Goal: Task Accomplishment & Management: Manage account settings

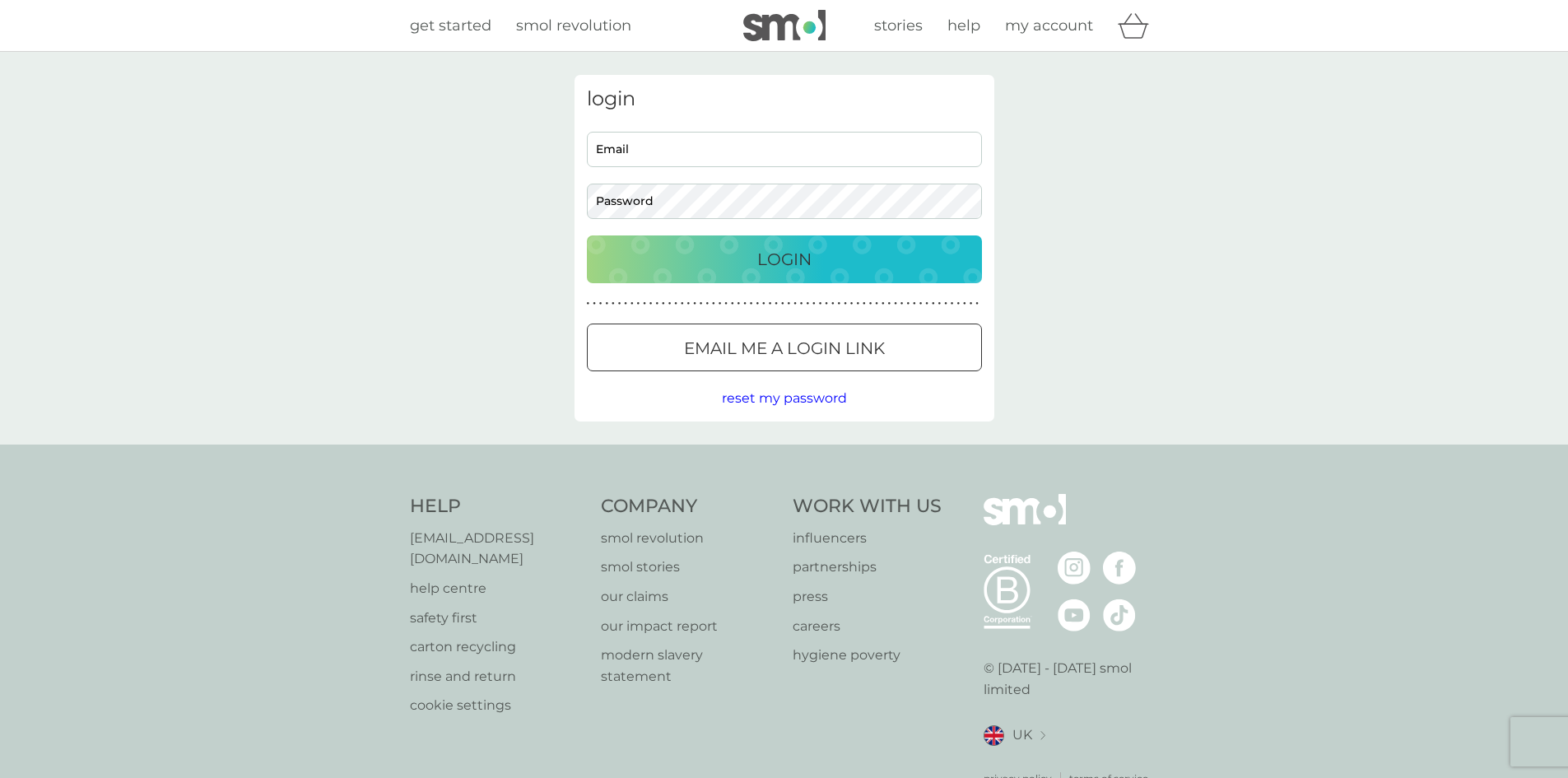
type input "[PERSON_NAME][EMAIL_ADDRESS][DOMAIN_NAME]"
click at [751, 263] on div "Login" at bounding box center [785, 259] width 362 height 26
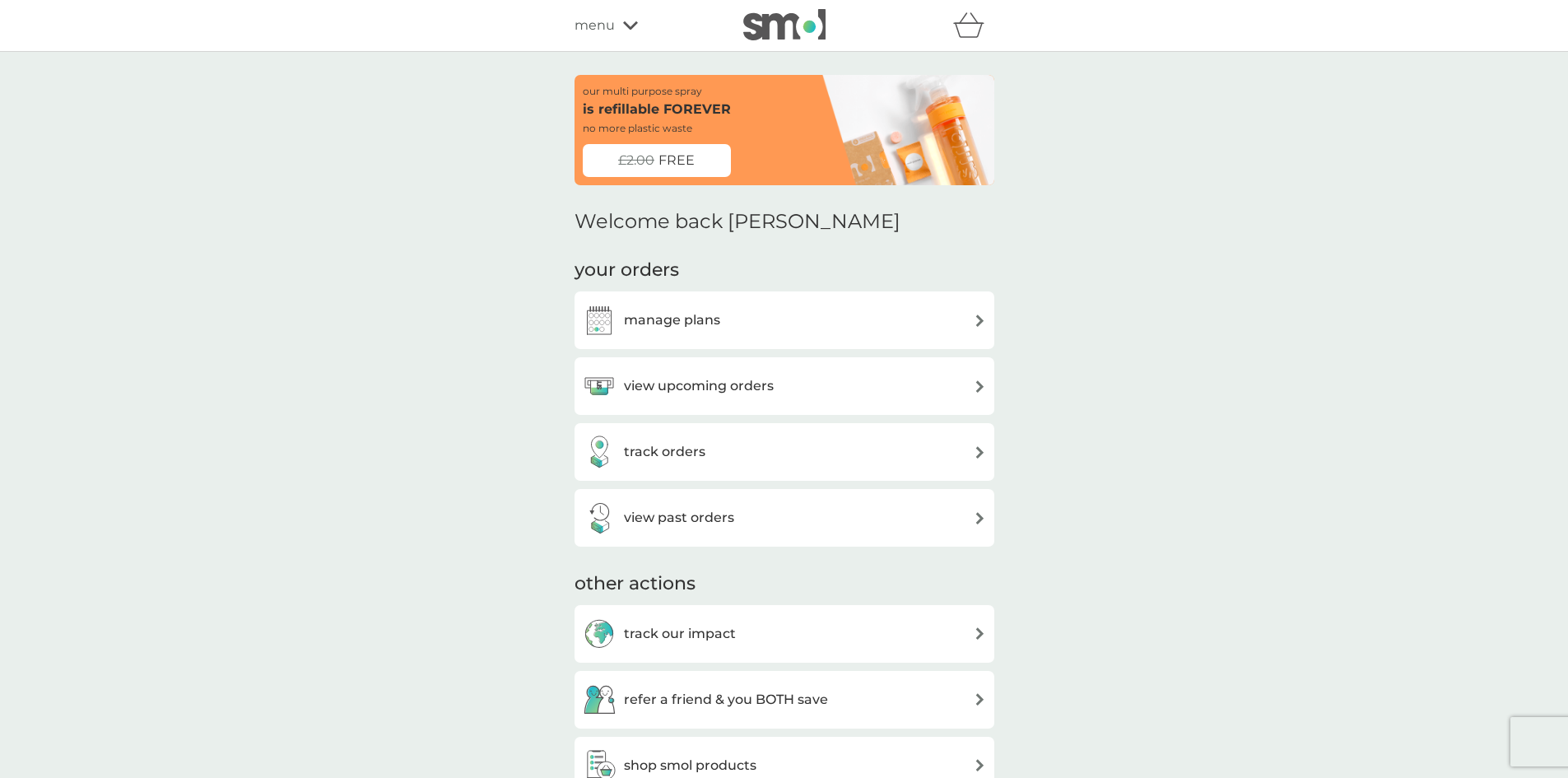
click at [799, 329] on div "manage plans" at bounding box center [784, 320] width 404 height 33
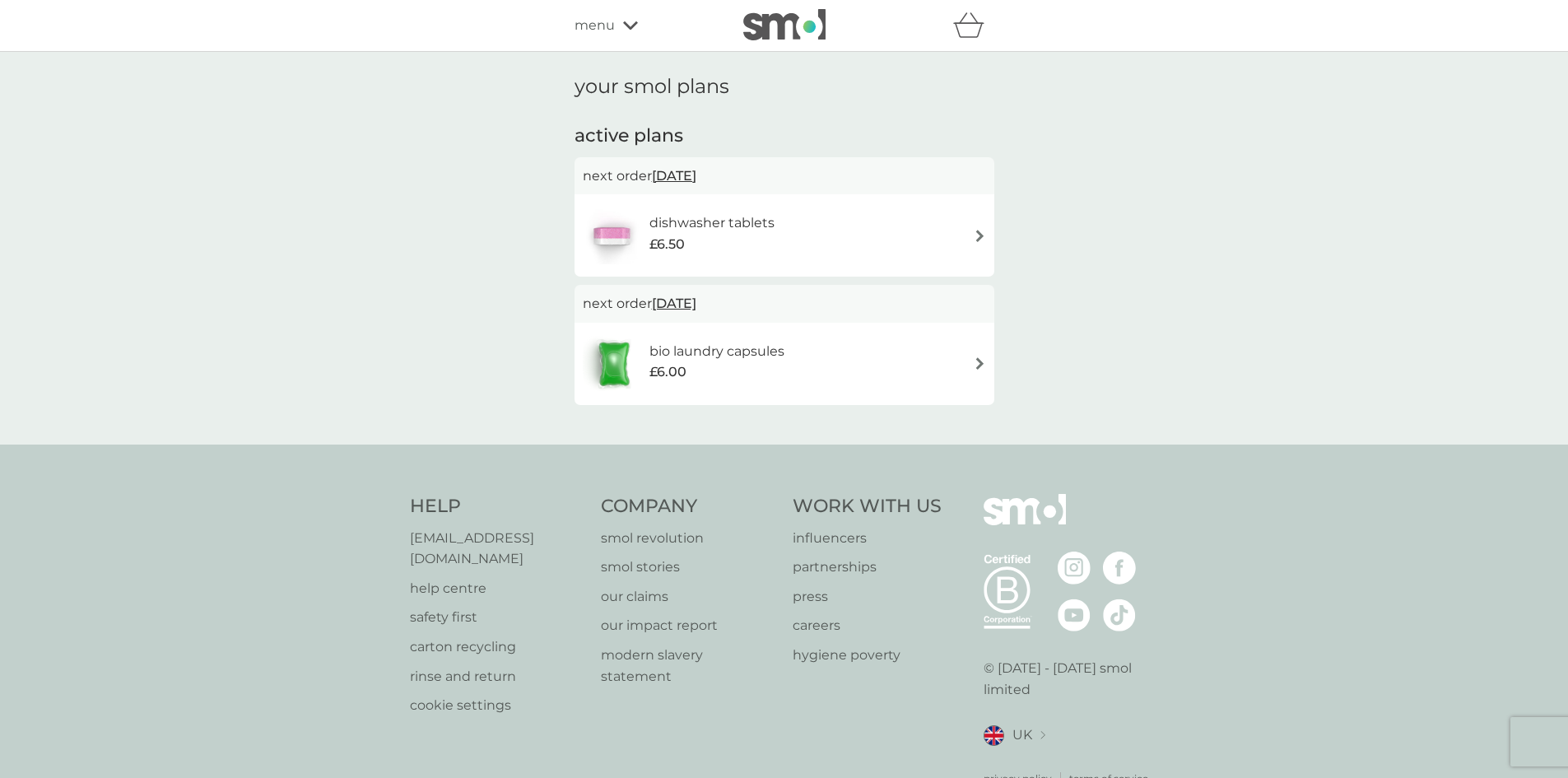
click at [802, 233] on div "dishwasher tablets £6.50" at bounding box center [784, 236] width 404 height 57
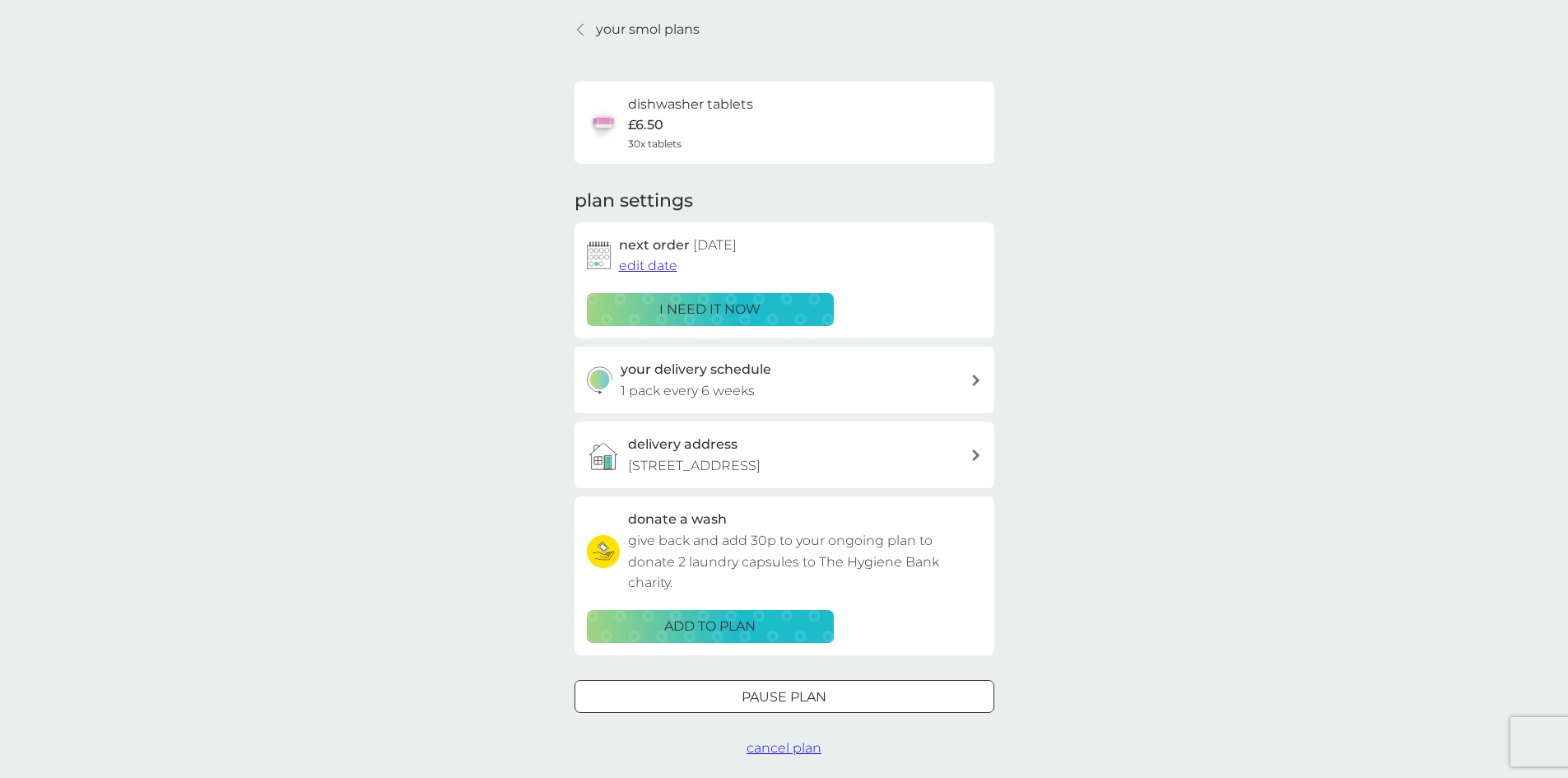
scroll to position [165, 0]
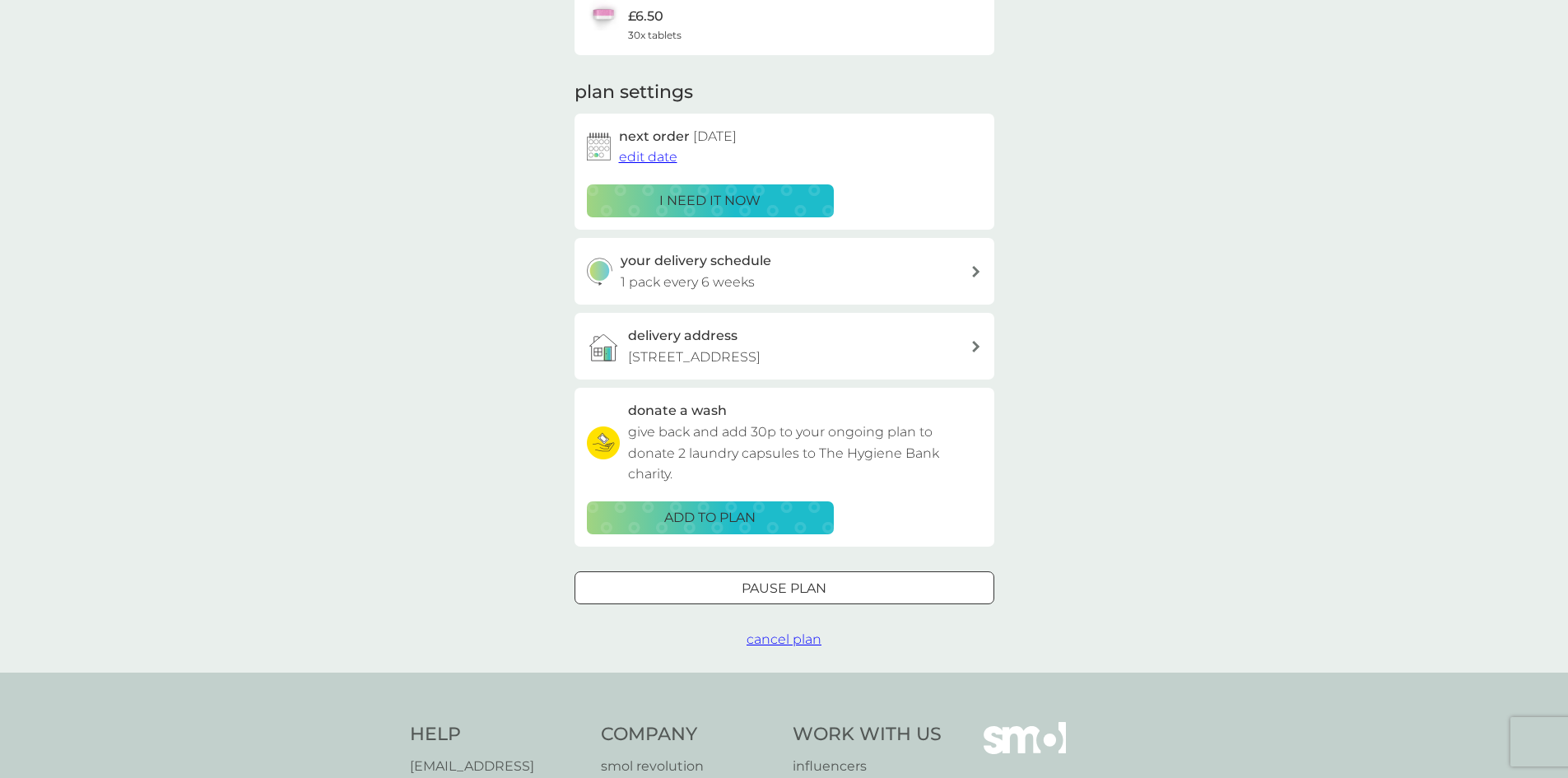
click at [801, 590] on div at bounding box center [785, 588] width 59 height 17
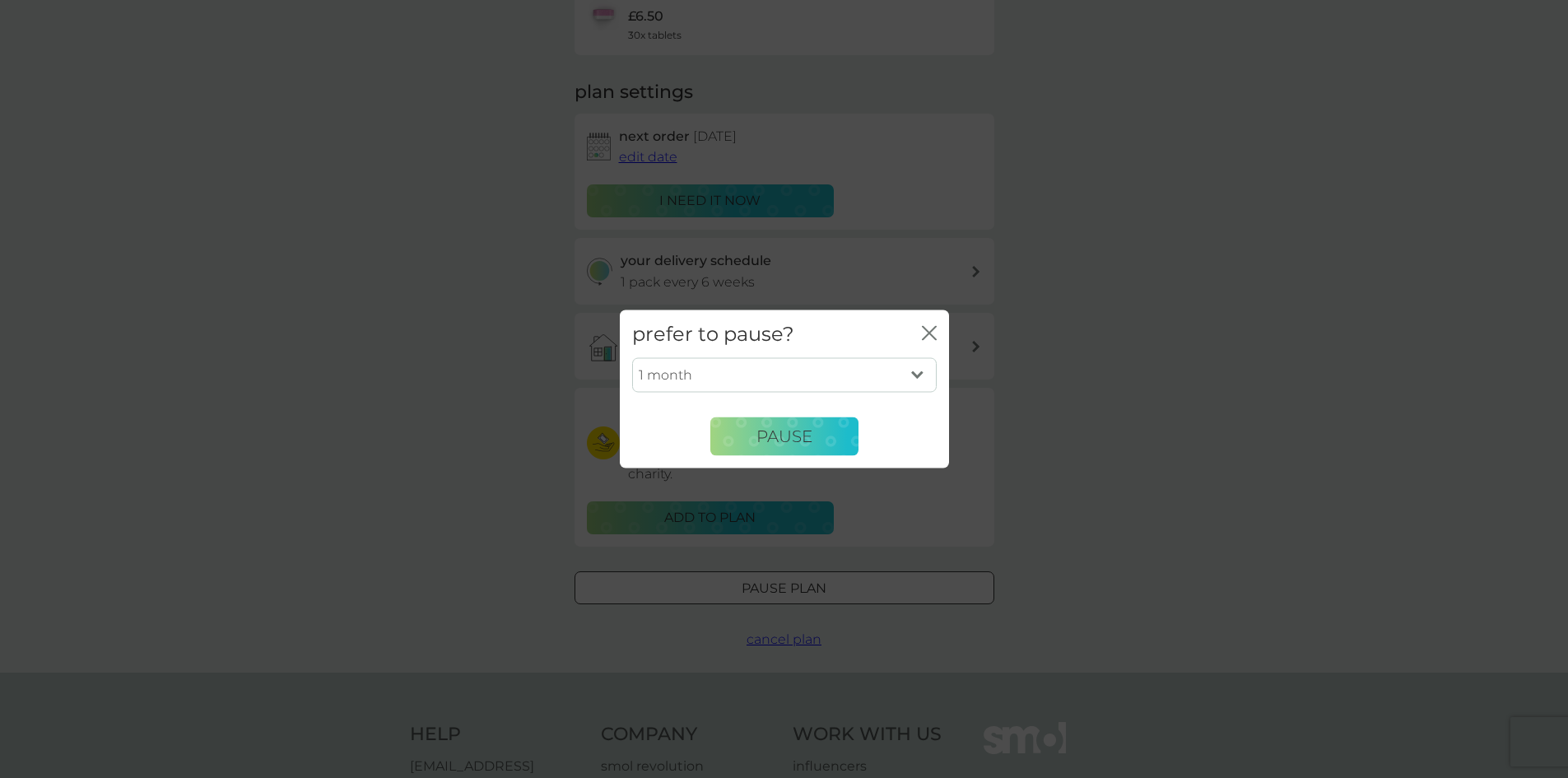
click at [926, 377] on select "1 month 2 months 3 months 4 months 5 months 6 months" at bounding box center [785, 376] width 305 height 34
select select "6"
click at [633, 358] on select "1 month 2 months 3 months 4 months 5 months 6 months" at bounding box center [785, 376] width 305 height 34
click at [775, 439] on span "Pause" at bounding box center [784, 436] width 56 height 20
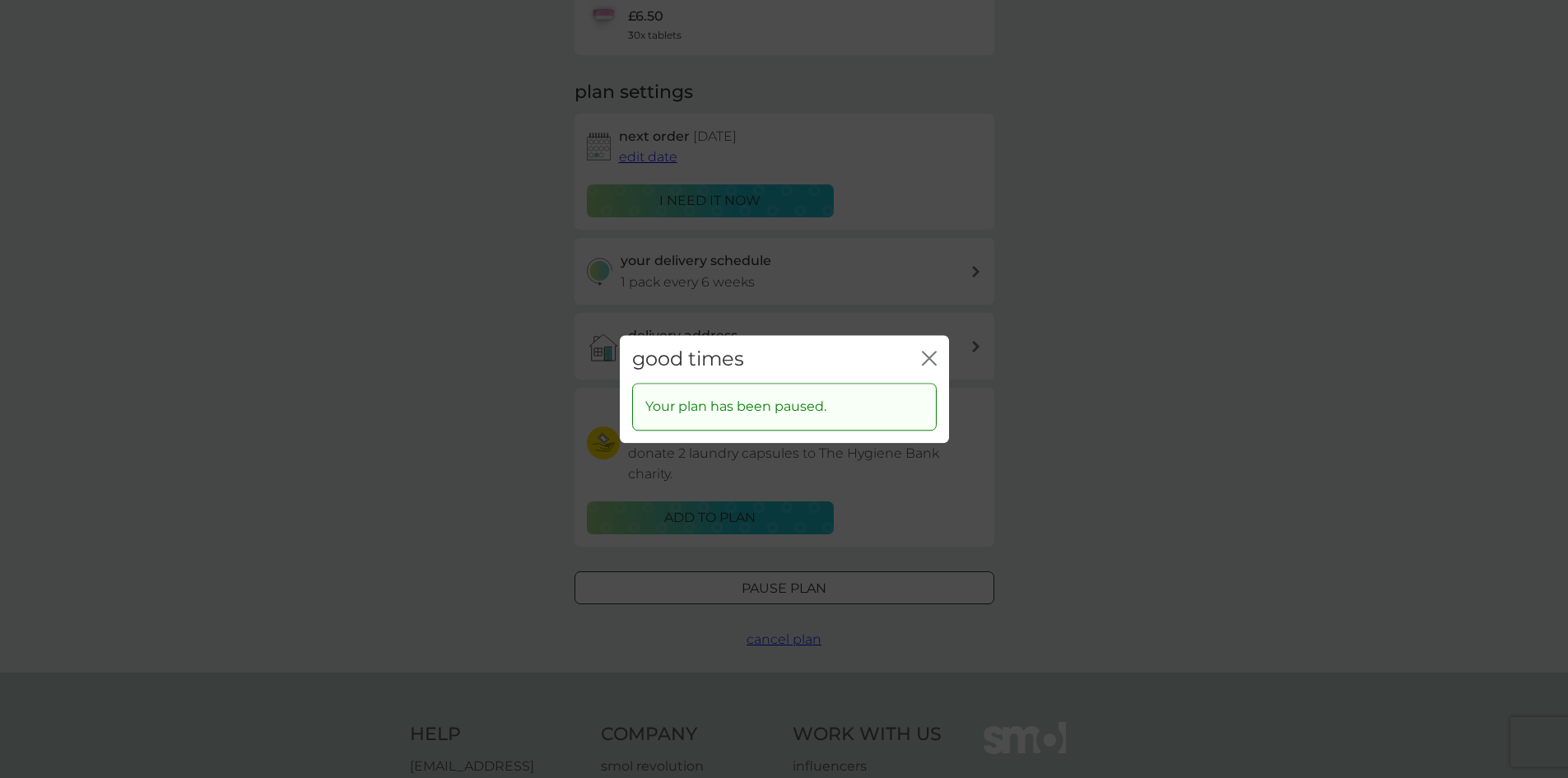
click at [934, 354] on icon "close" at bounding box center [933, 358] width 7 height 13
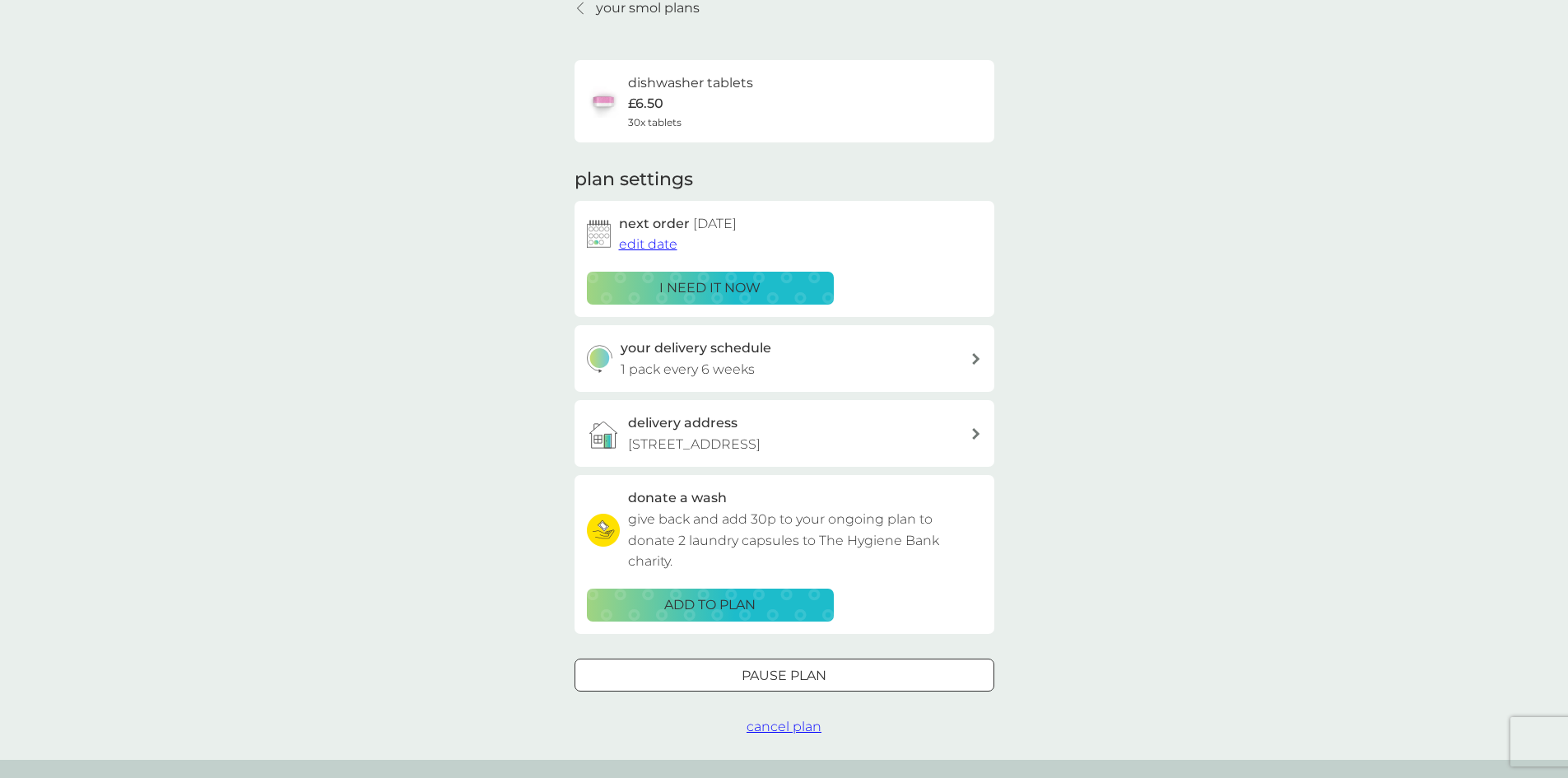
scroll to position [0, 0]
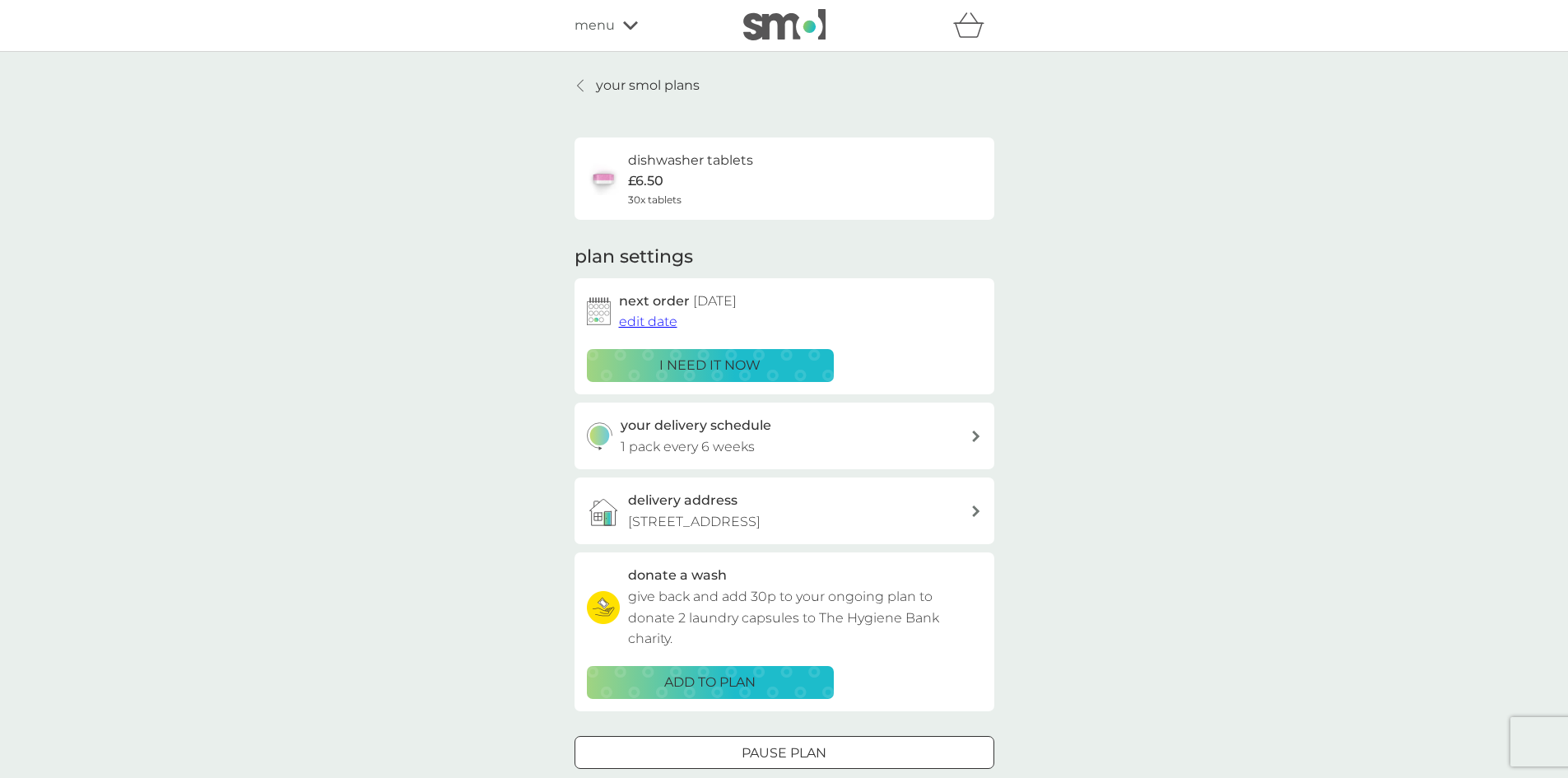
click at [586, 86] on div at bounding box center [581, 85] width 12 height 13
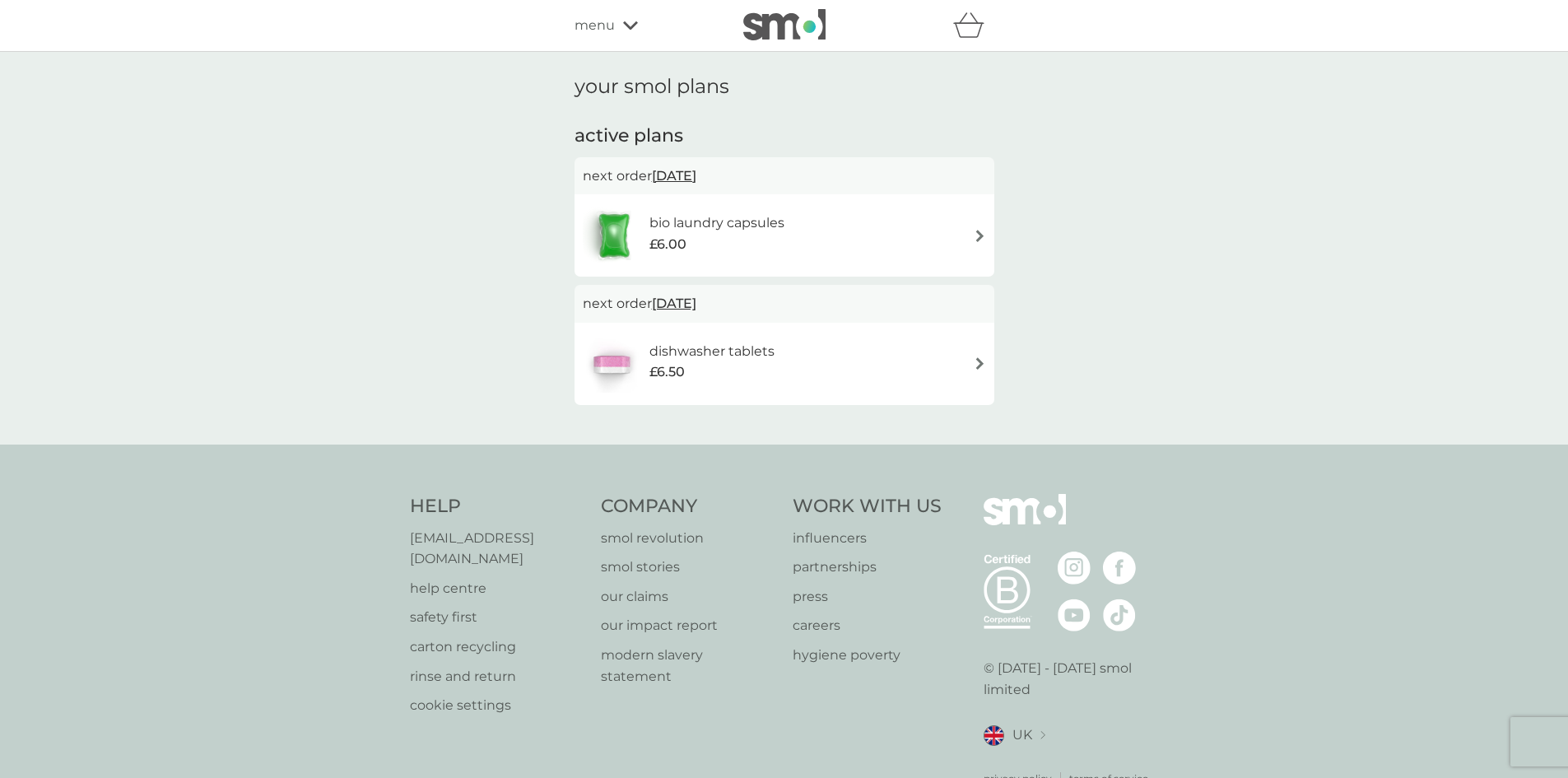
click at [780, 233] on h6 "bio laundry capsules" at bounding box center [717, 223] width 135 height 21
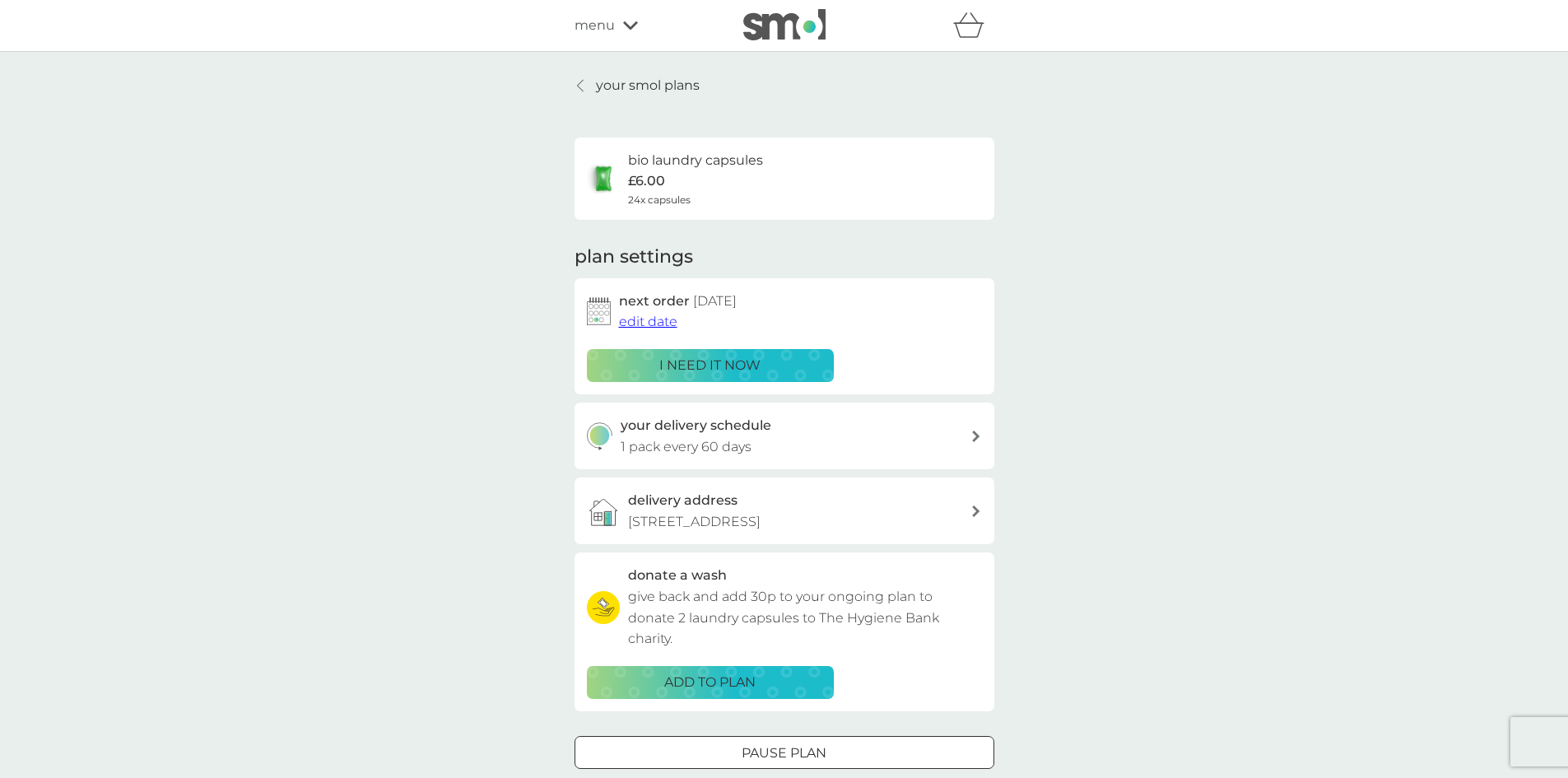
click at [924, 423] on div "your delivery schedule 1 pack every 60 days" at bounding box center [796, 436] width 350 height 42
select select "63"
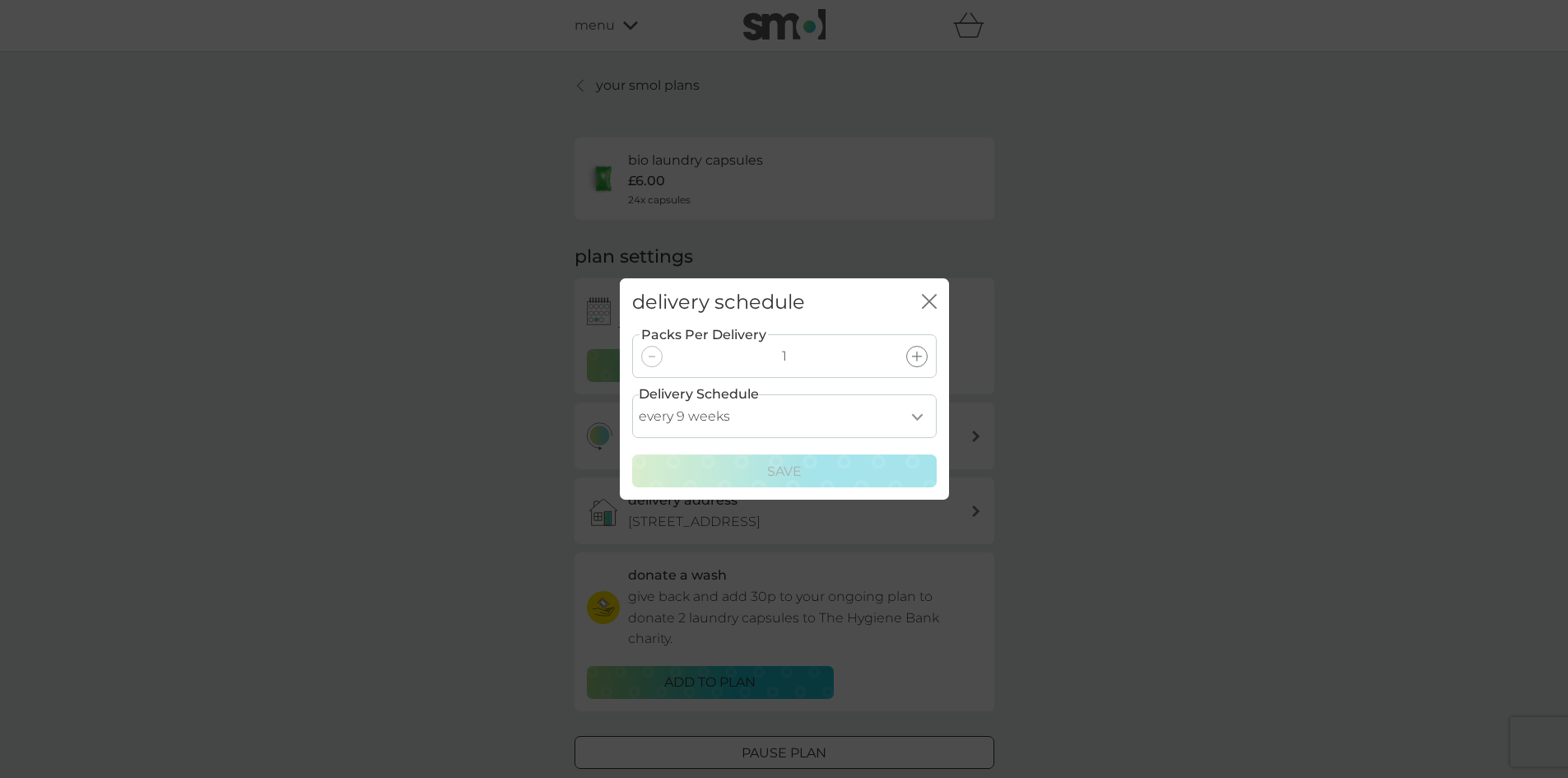
click at [906, 416] on select "every 1 week every 2 weeks every 3 weeks every 4 weeks every 5 weeks every 6 we…" at bounding box center [785, 416] width 305 height 44
click at [1175, 273] on div "delivery schedule close Packs Per Delivery 1 Delivery Schedule every 1 week eve…" at bounding box center [784, 389] width 1568 height 778
